Goal: Task Accomplishment & Management: Complete application form

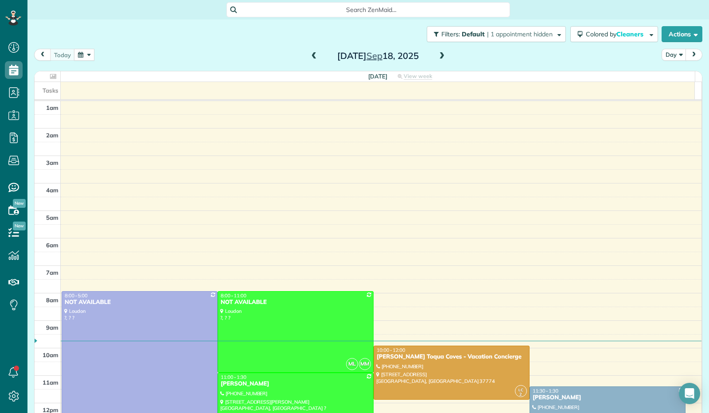
scroll to position [163, 0]
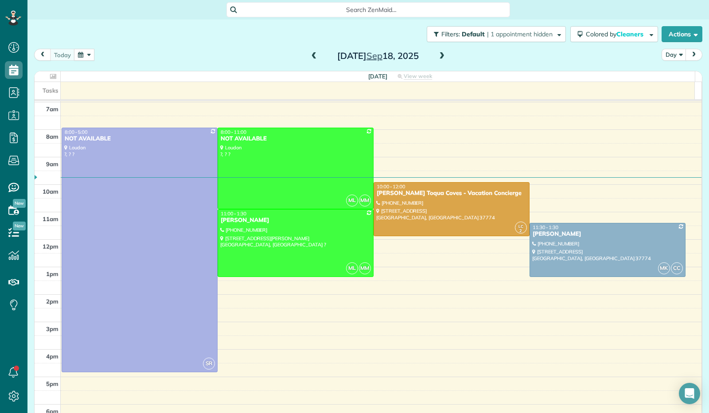
click at [437, 57] on span at bounding box center [442, 56] width 10 height 8
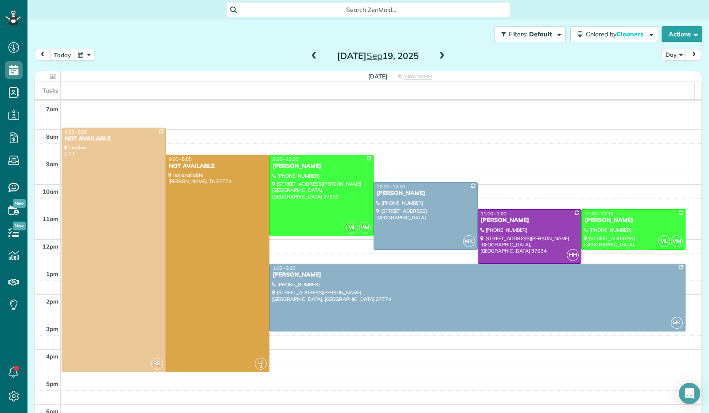
click at [437, 57] on span at bounding box center [442, 56] width 10 height 8
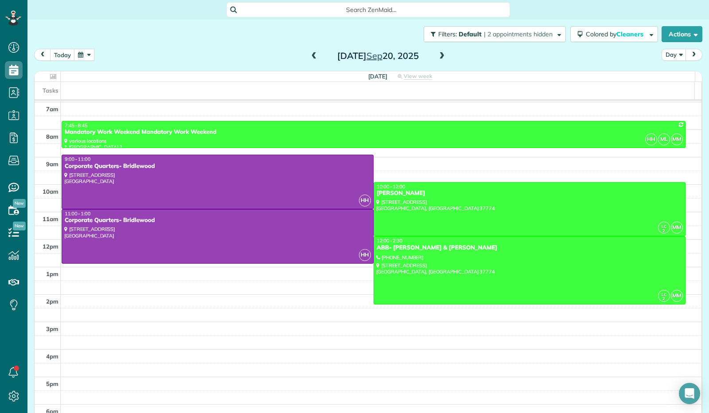
click at [437, 57] on span at bounding box center [442, 56] width 10 height 8
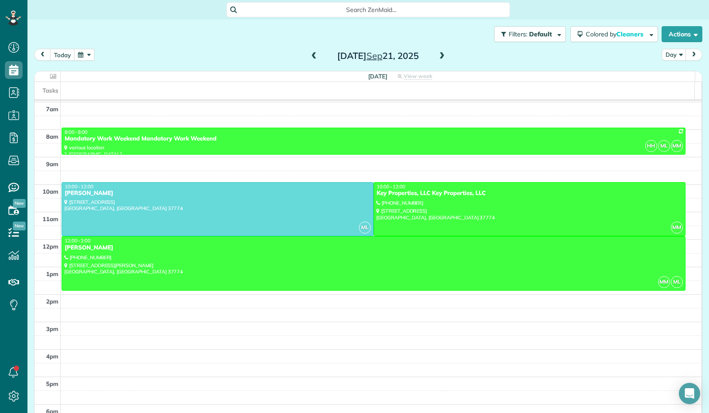
click at [437, 57] on span at bounding box center [442, 56] width 10 height 8
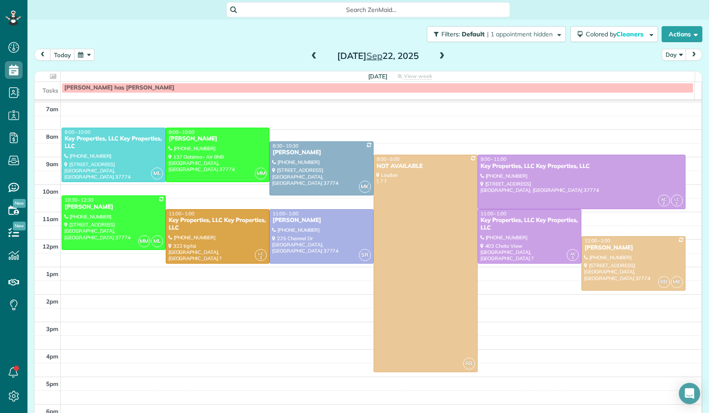
click at [437, 57] on span at bounding box center [442, 56] width 10 height 8
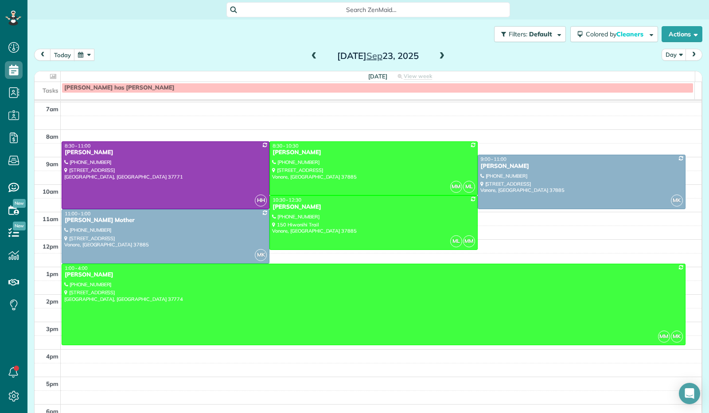
click at [437, 55] on span at bounding box center [442, 56] width 10 height 8
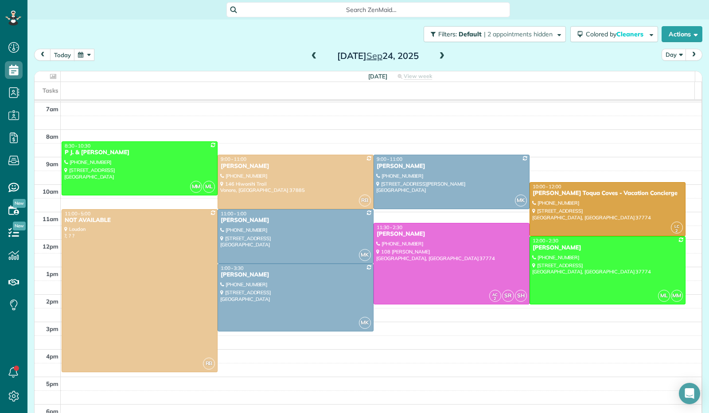
click at [437, 55] on span at bounding box center [442, 56] width 10 height 8
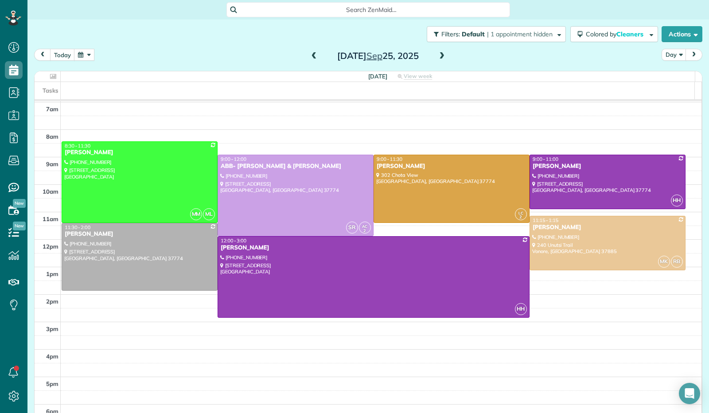
click at [437, 55] on span at bounding box center [442, 56] width 10 height 8
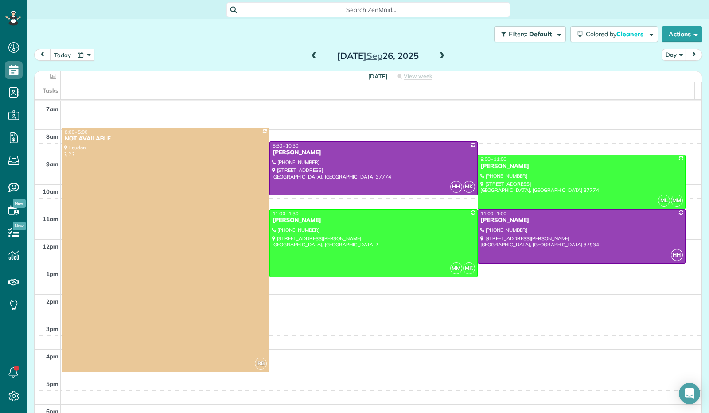
click at [437, 55] on span at bounding box center [442, 56] width 10 height 8
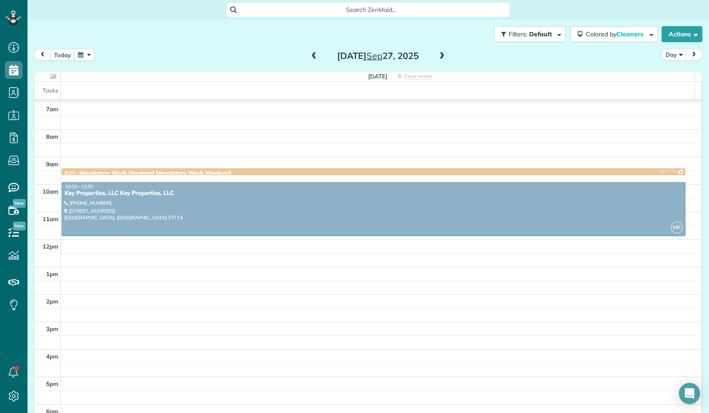
click at [438, 55] on span at bounding box center [442, 56] width 10 height 8
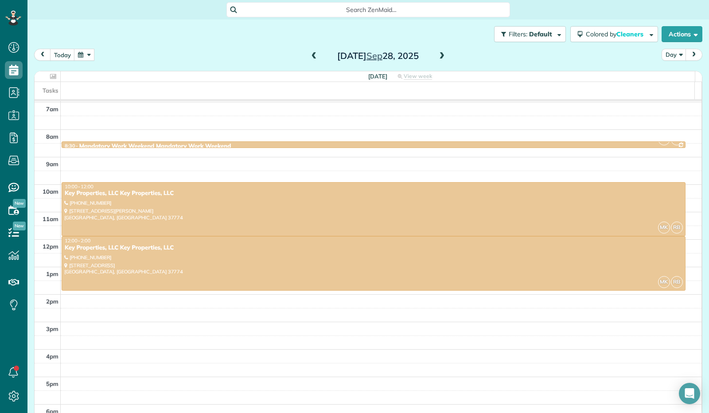
click at [438, 55] on span at bounding box center [442, 56] width 10 height 8
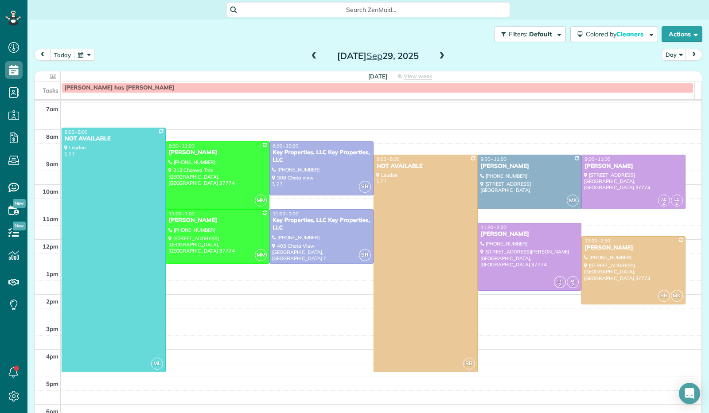
click at [438, 55] on span at bounding box center [442, 56] width 10 height 8
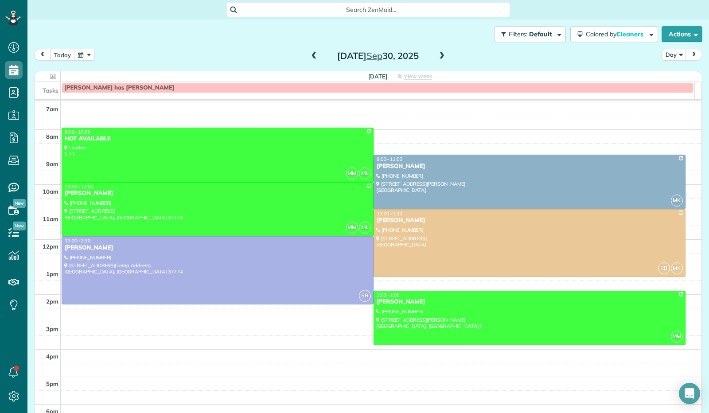
click at [438, 55] on span at bounding box center [442, 56] width 10 height 8
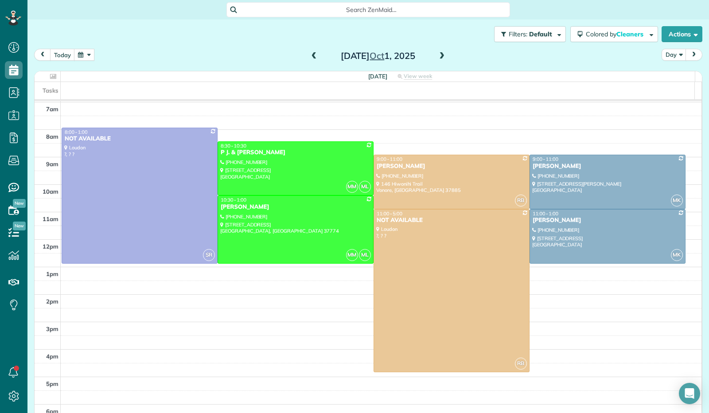
click at [438, 55] on span at bounding box center [442, 56] width 10 height 8
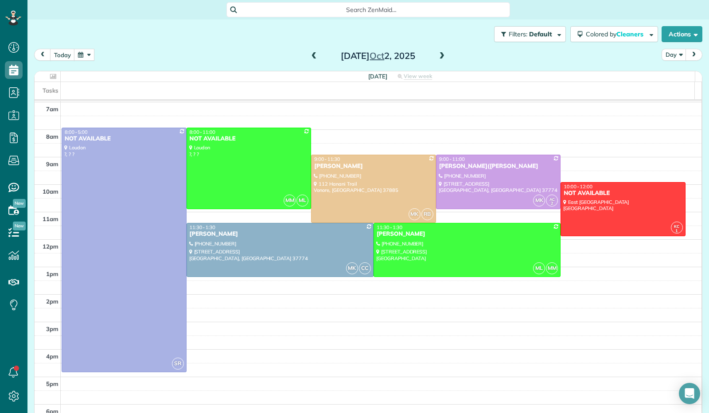
click at [438, 55] on span at bounding box center [442, 56] width 10 height 8
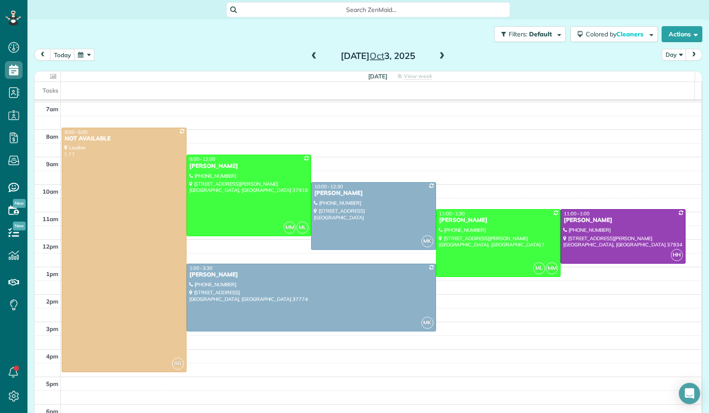
click at [438, 55] on span at bounding box center [442, 56] width 10 height 8
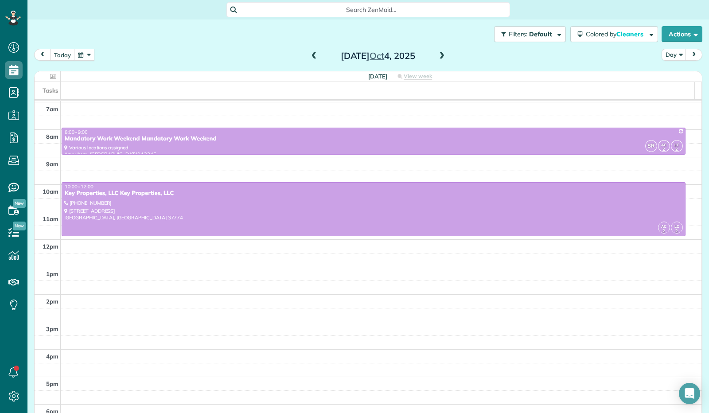
click at [438, 55] on span at bounding box center [442, 56] width 10 height 8
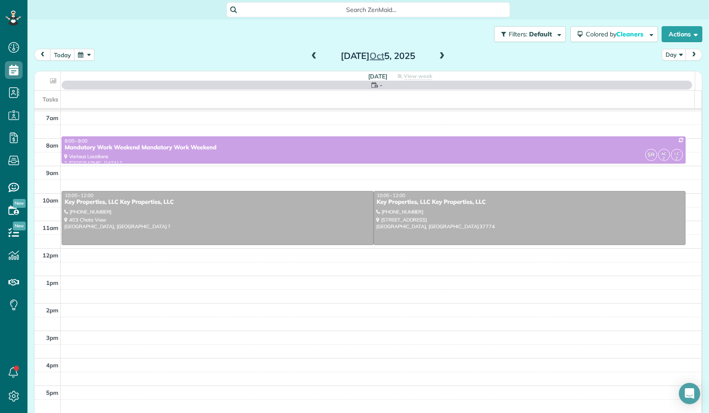
click at [438, 55] on span at bounding box center [442, 56] width 10 height 8
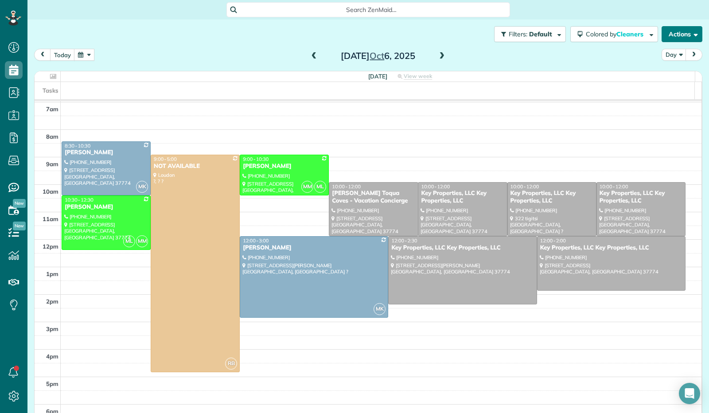
click at [691, 36] on span "button" at bounding box center [694, 34] width 7 height 7
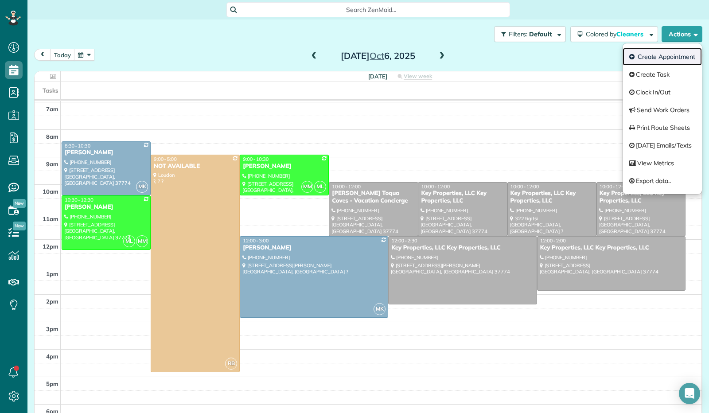
click at [679, 54] on link "Create Appointment" at bounding box center [661, 57] width 79 height 18
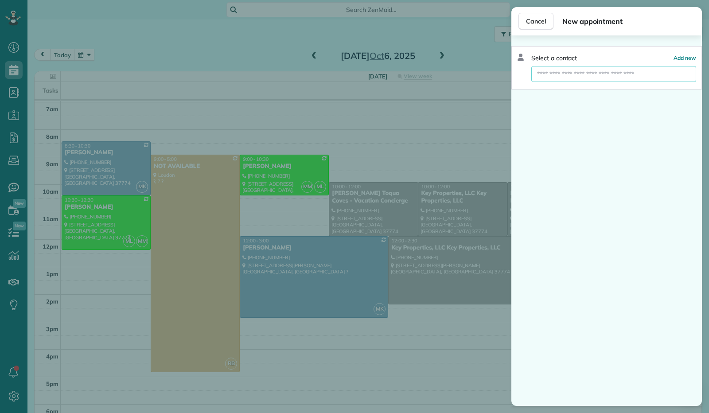
click at [615, 77] on input "text" at bounding box center [613, 74] width 165 height 16
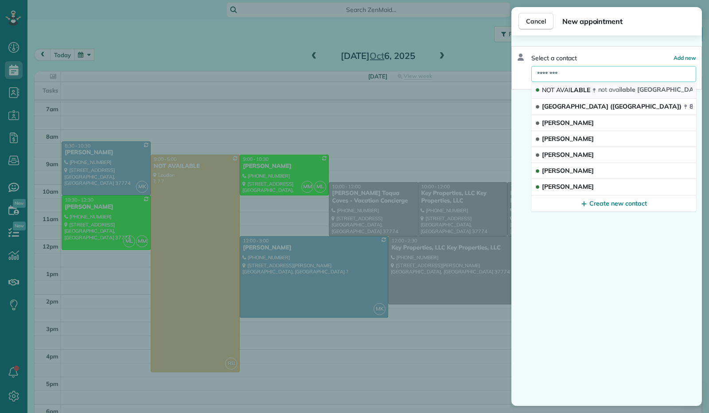
type input "********"
click at [577, 86] on span "NOT AVAI LABLE" at bounding box center [566, 90] width 48 height 8
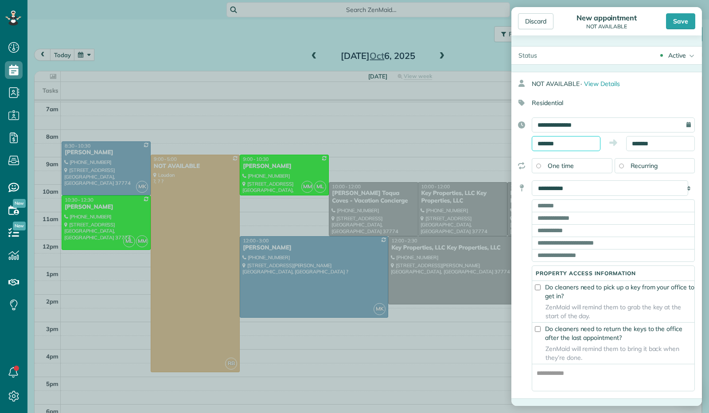
click at [567, 146] on body "Dashboard Scheduling Calendar View List View Dispatch View - Weekly scheduling …" at bounding box center [354, 206] width 709 height 413
click at [540, 14] on div "Discard" at bounding box center [535, 21] width 35 height 16
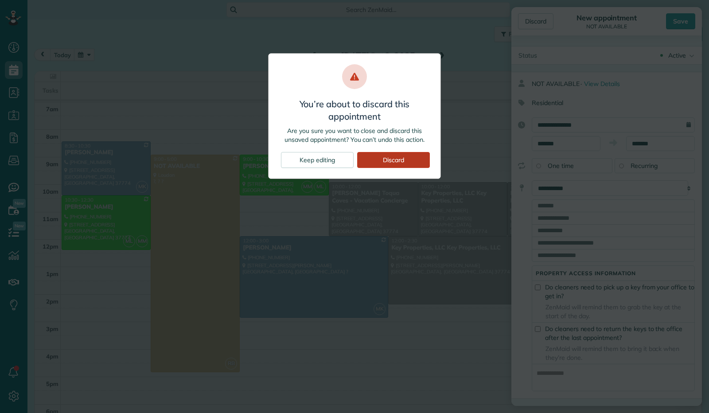
click at [388, 157] on div "Discard" at bounding box center [393, 160] width 73 height 16
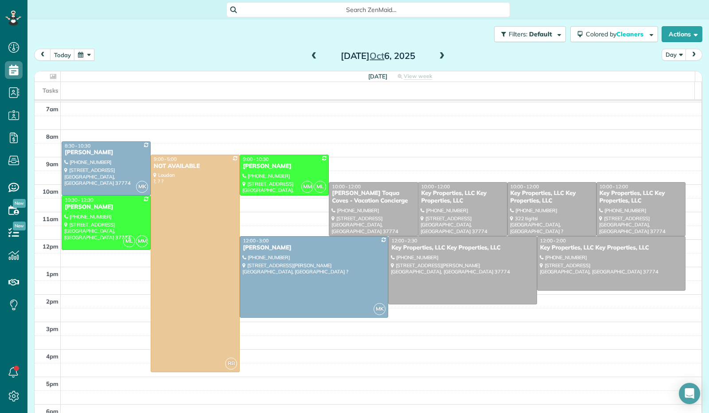
click at [437, 52] on span at bounding box center [442, 56] width 10 height 8
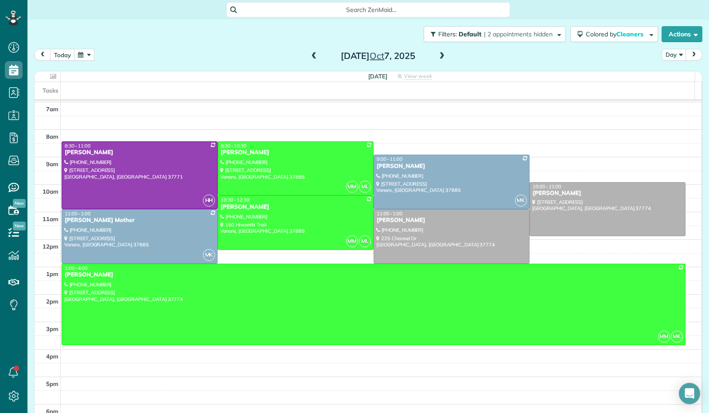
click at [314, 55] on span at bounding box center [314, 56] width 10 height 8
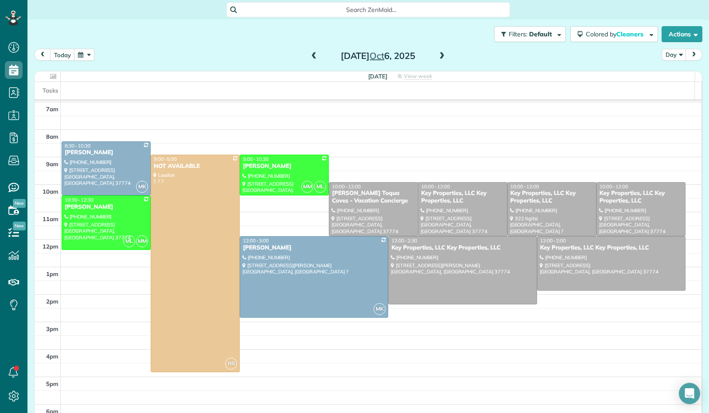
click at [437, 56] on span at bounding box center [442, 56] width 10 height 8
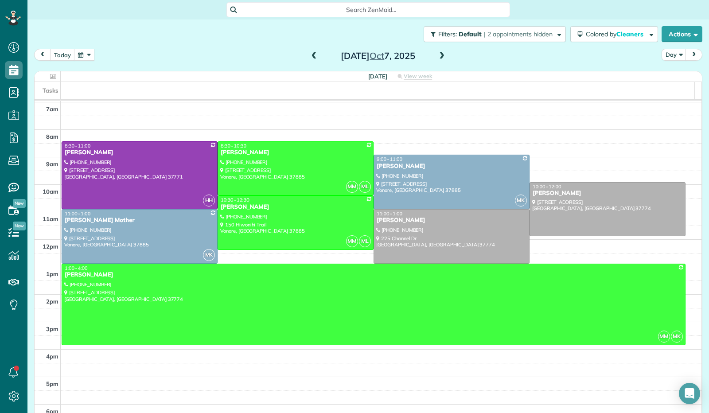
click at [437, 56] on span at bounding box center [442, 56] width 10 height 8
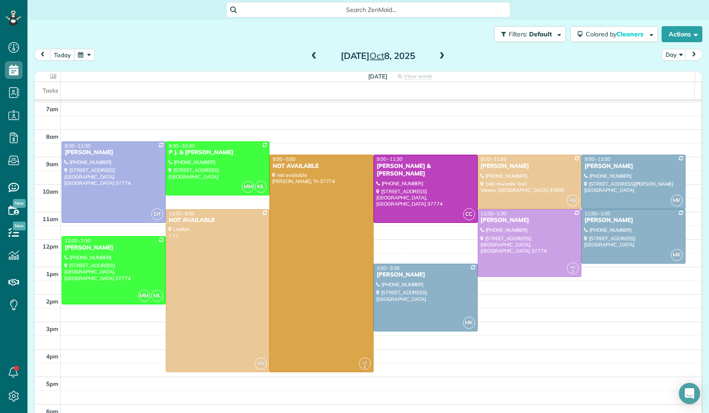
click at [437, 56] on span at bounding box center [442, 56] width 10 height 8
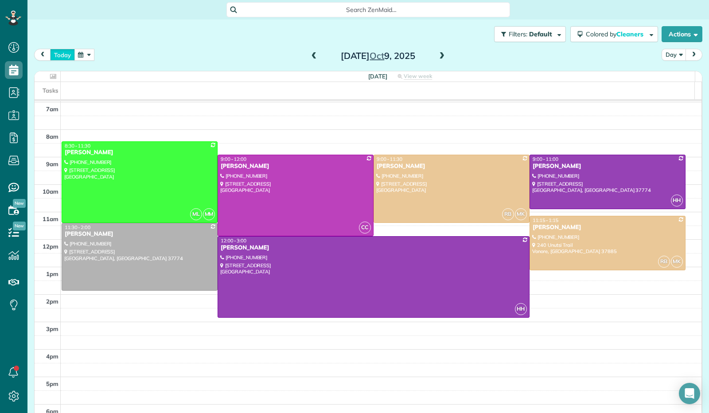
click at [59, 54] on button "today" at bounding box center [62, 55] width 25 height 12
